Goal: Information Seeking & Learning: Learn about a topic

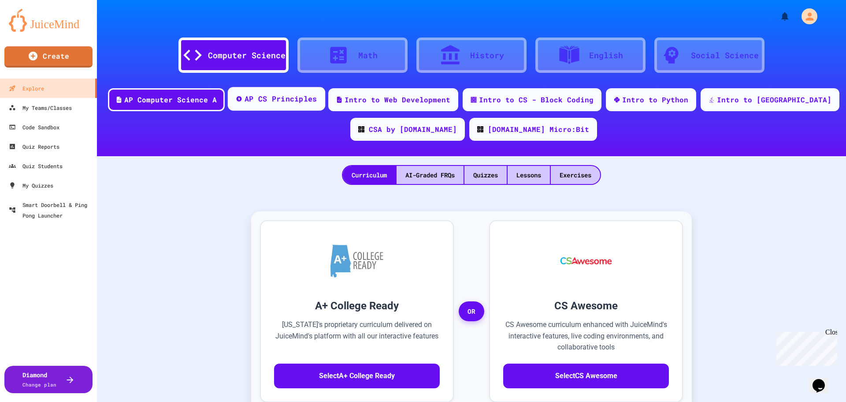
click at [318, 104] on div "AP CS Principles" at bounding box center [276, 99] width 97 height 24
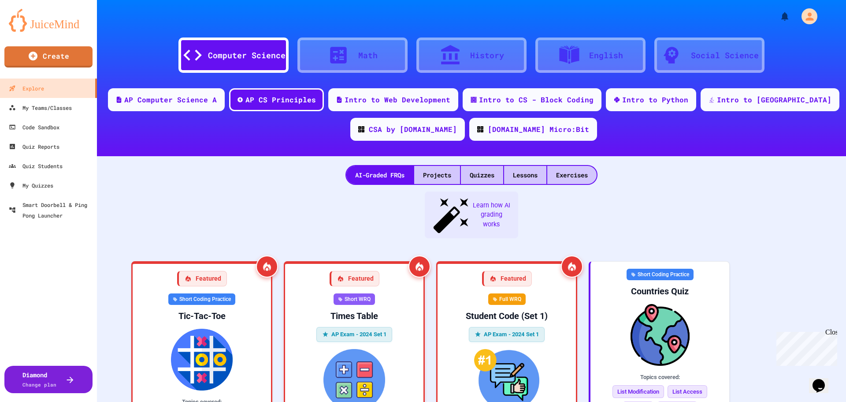
click at [261, 60] on div "Computer Science" at bounding box center [247, 55] width 78 height 12
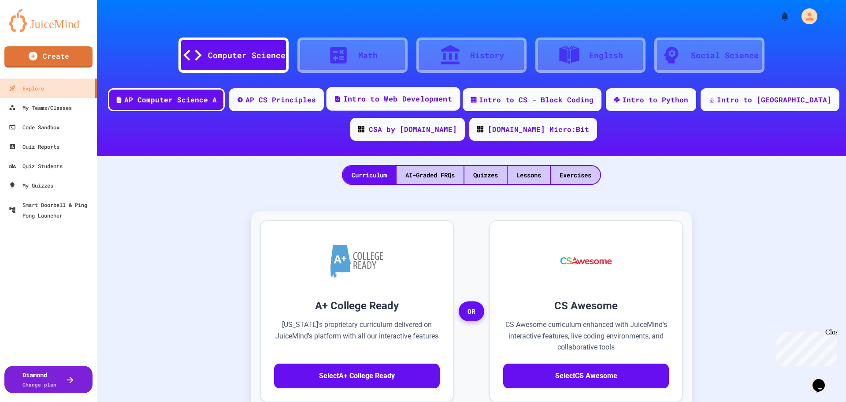
click at [436, 101] on div "Intro to Web Development" at bounding box center [397, 98] width 109 height 11
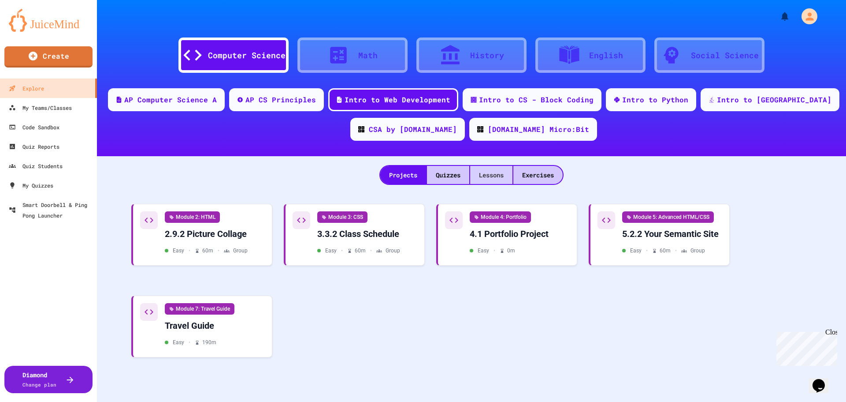
click at [499, 180] on div "Lessons" at bounding box center [491, 175] width 42 height 18
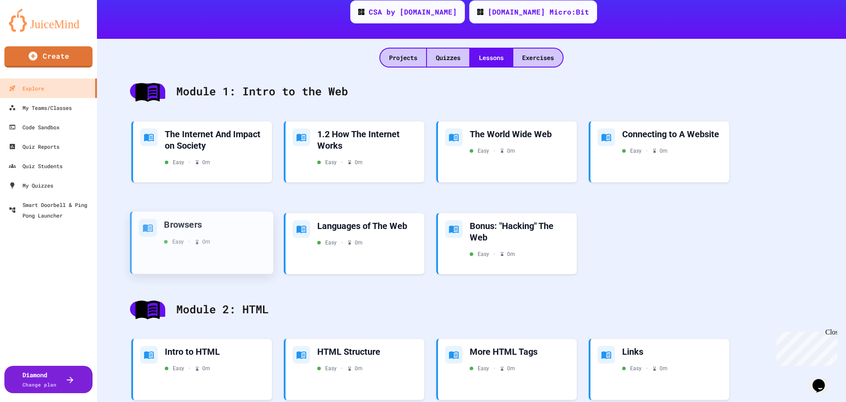
scroll to position [132, 0]
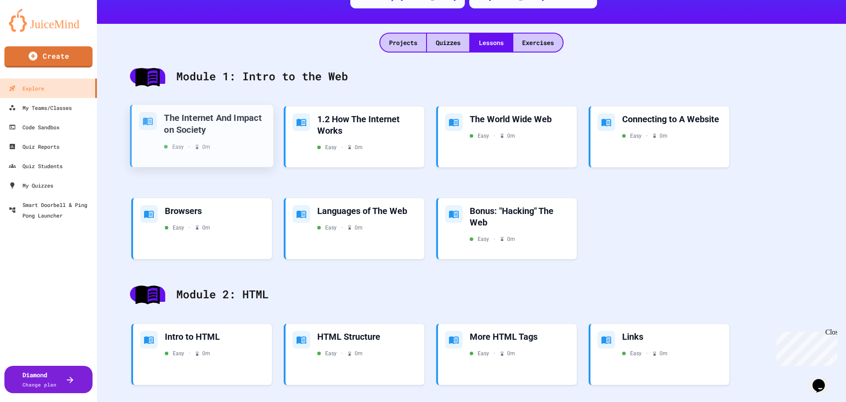
click at [223, 124] on div "The Internet And Impact on Society" at bounding box center [215, 123] width 102 height 23
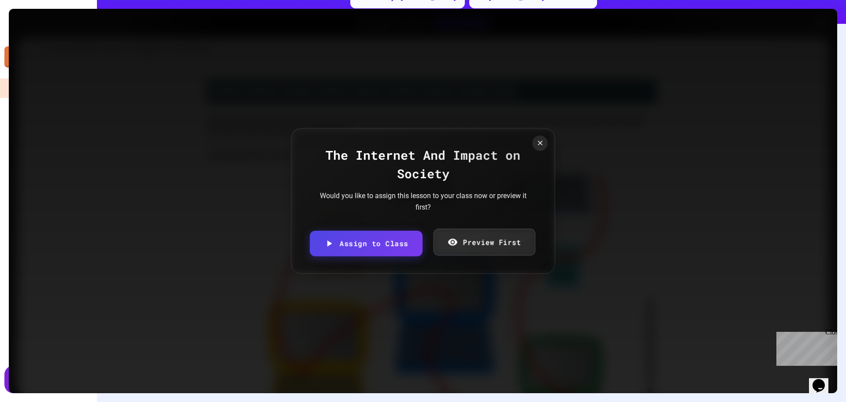
click at [488, 235] on link "Preview First" at bounding box center [484, 241] width 102 height 27
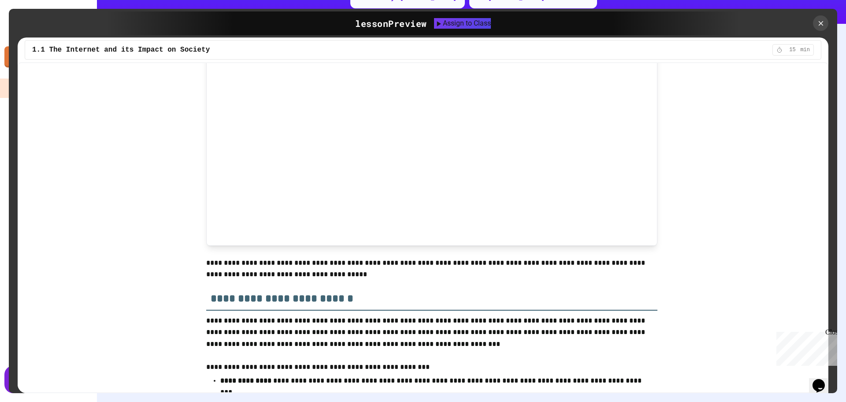
scroll to position [223, 0]
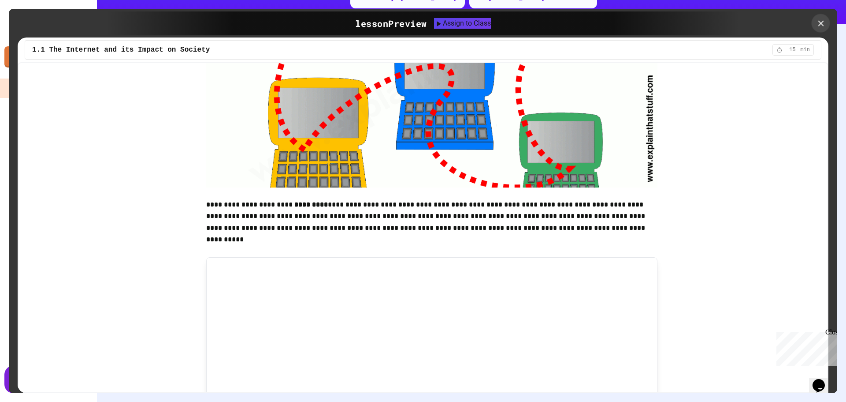
click at [819, 25] on icon at bounding box center [821, 23] width 6 height 6
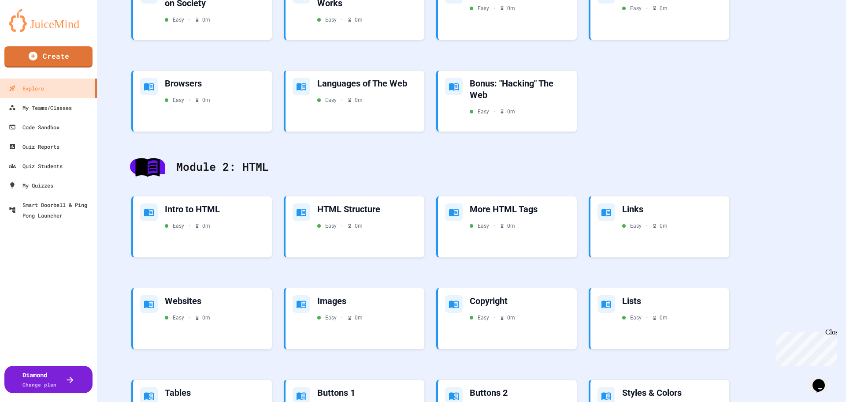
scroll to position [264, 0]
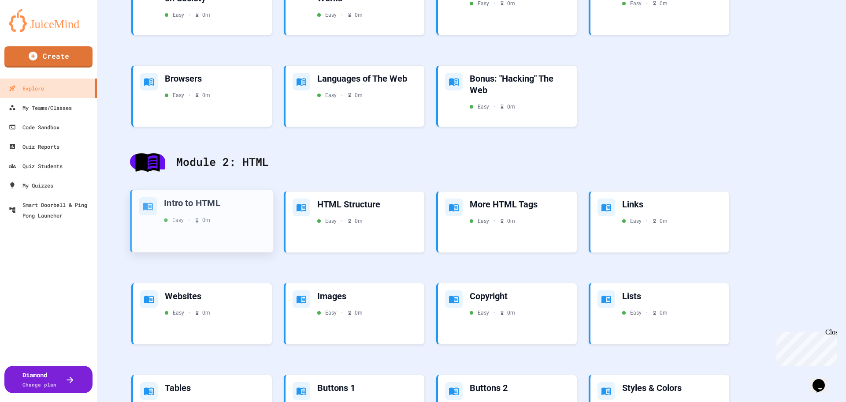
click at [202, 210] on div "Intro to HTML Easy • 0 m" at bounding box center [215, 210] width 102 height 27
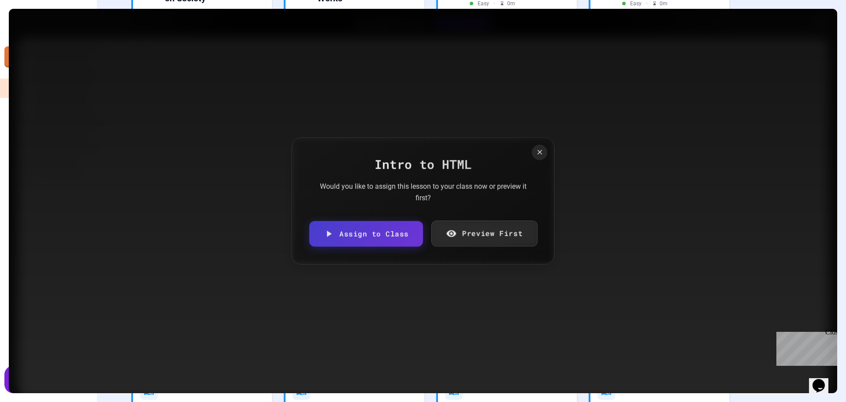
click at [476, 231] on link "Preview First" at bounding box center [484, 233] width 106 height 26
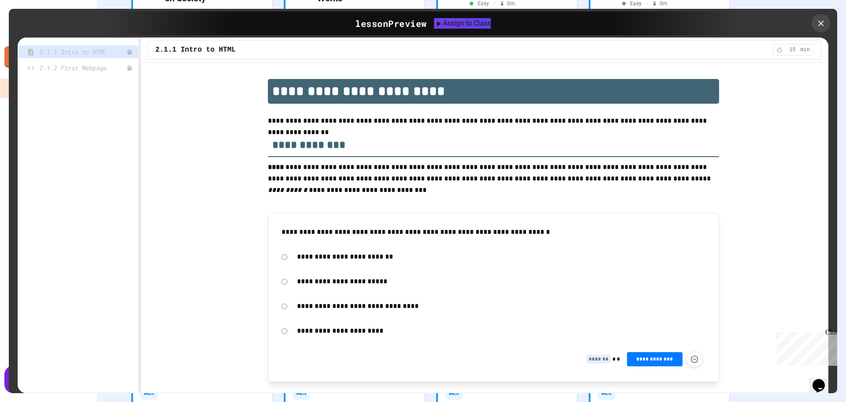
click at [818, 24] on icon at bounding box center [821, 24] width 10 height 10
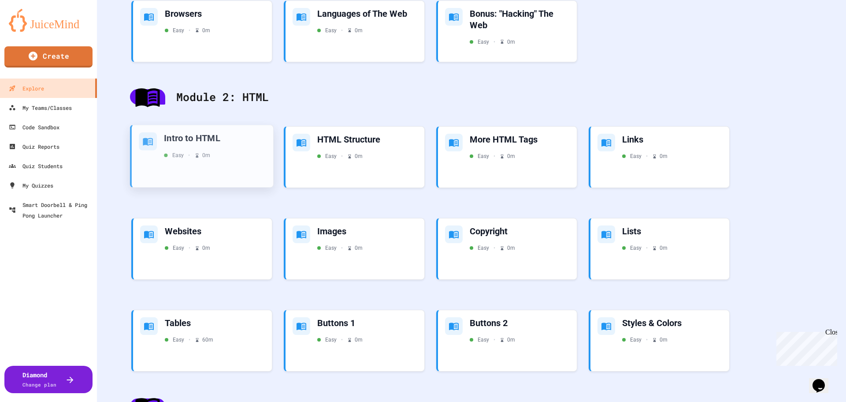
scroll to position [353, 0]
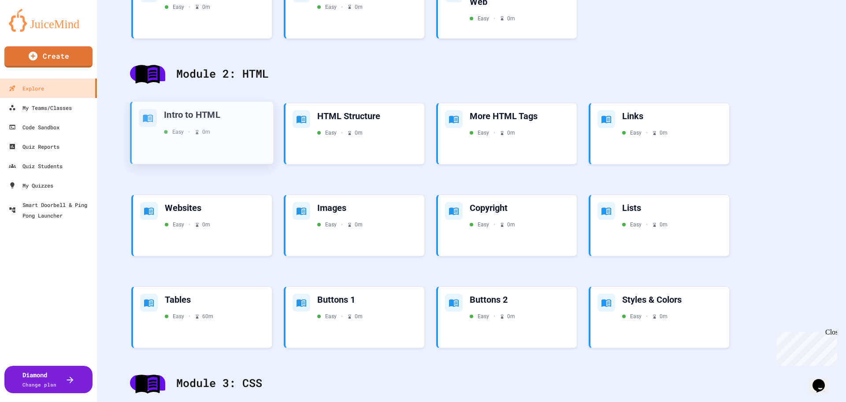
click at [205, 118] on div "Intro to HTML" at bounding box center [215, 115] width 102 height 12
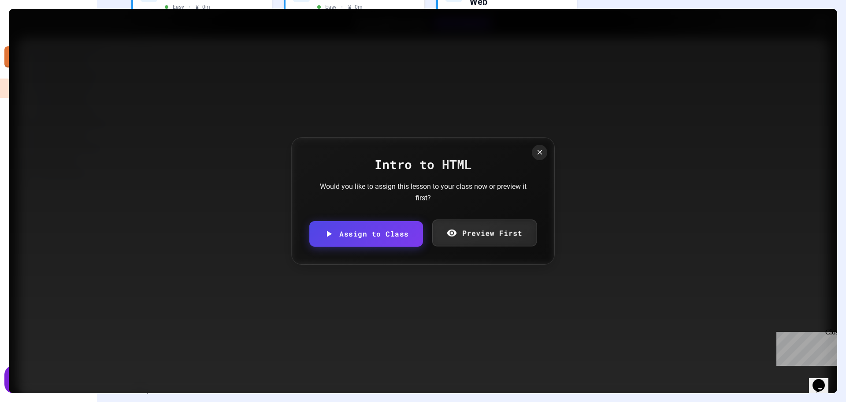
click at [465, 235] on link "Preview First" at bounding box center [484, 233] width 104 height 27
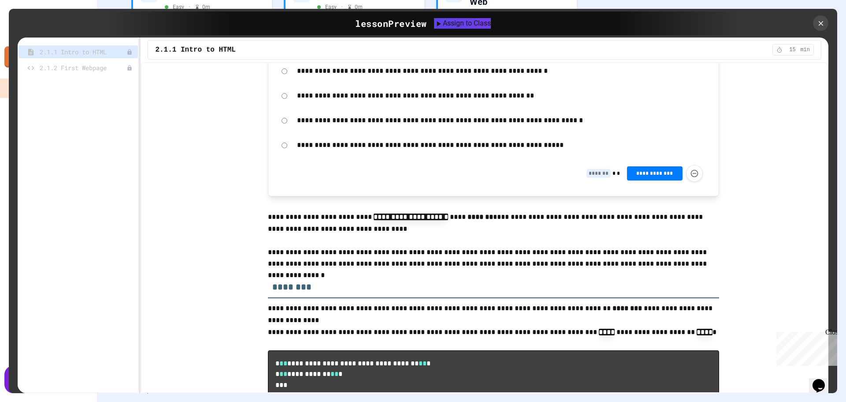
scroll to position [2380, 0]
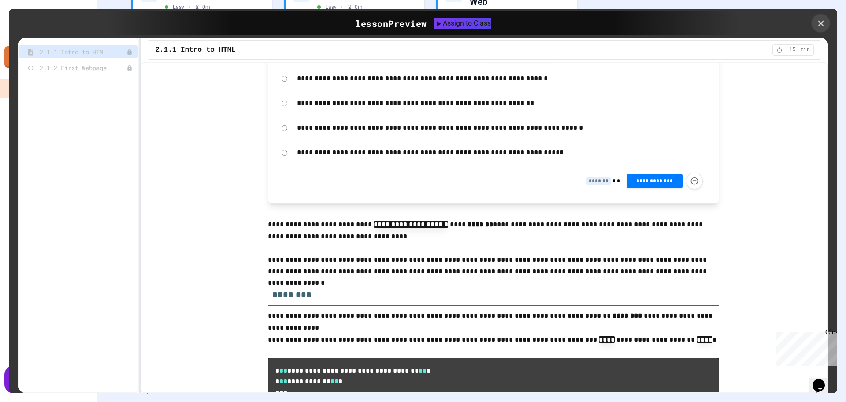
click at [817, 22] on icon at bounding box center [821, 24] width 10 height 10
